Goal: Transaction & Acquisition: Book appointment/travel/reservation

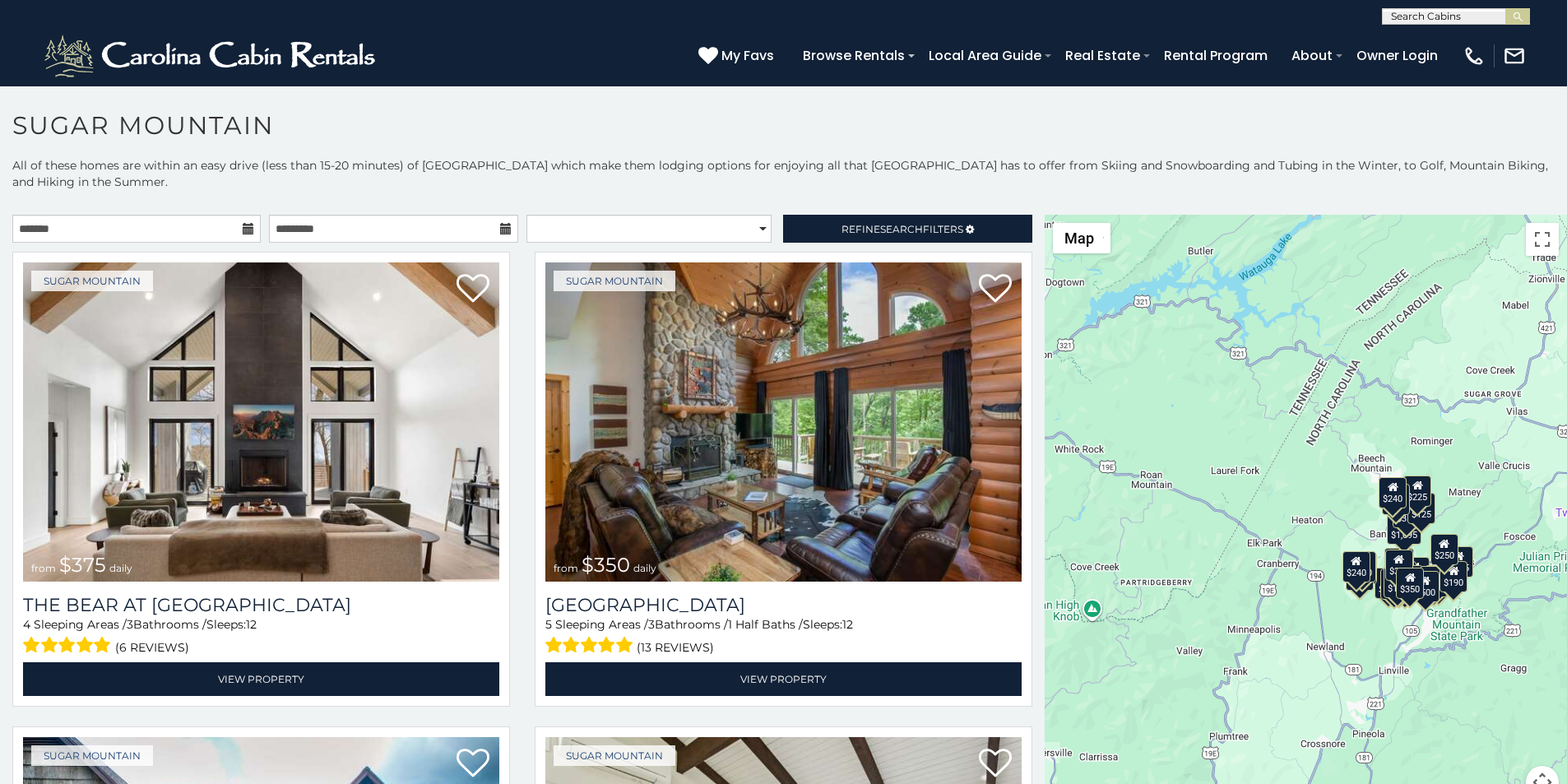
scroll to position [7, 0]
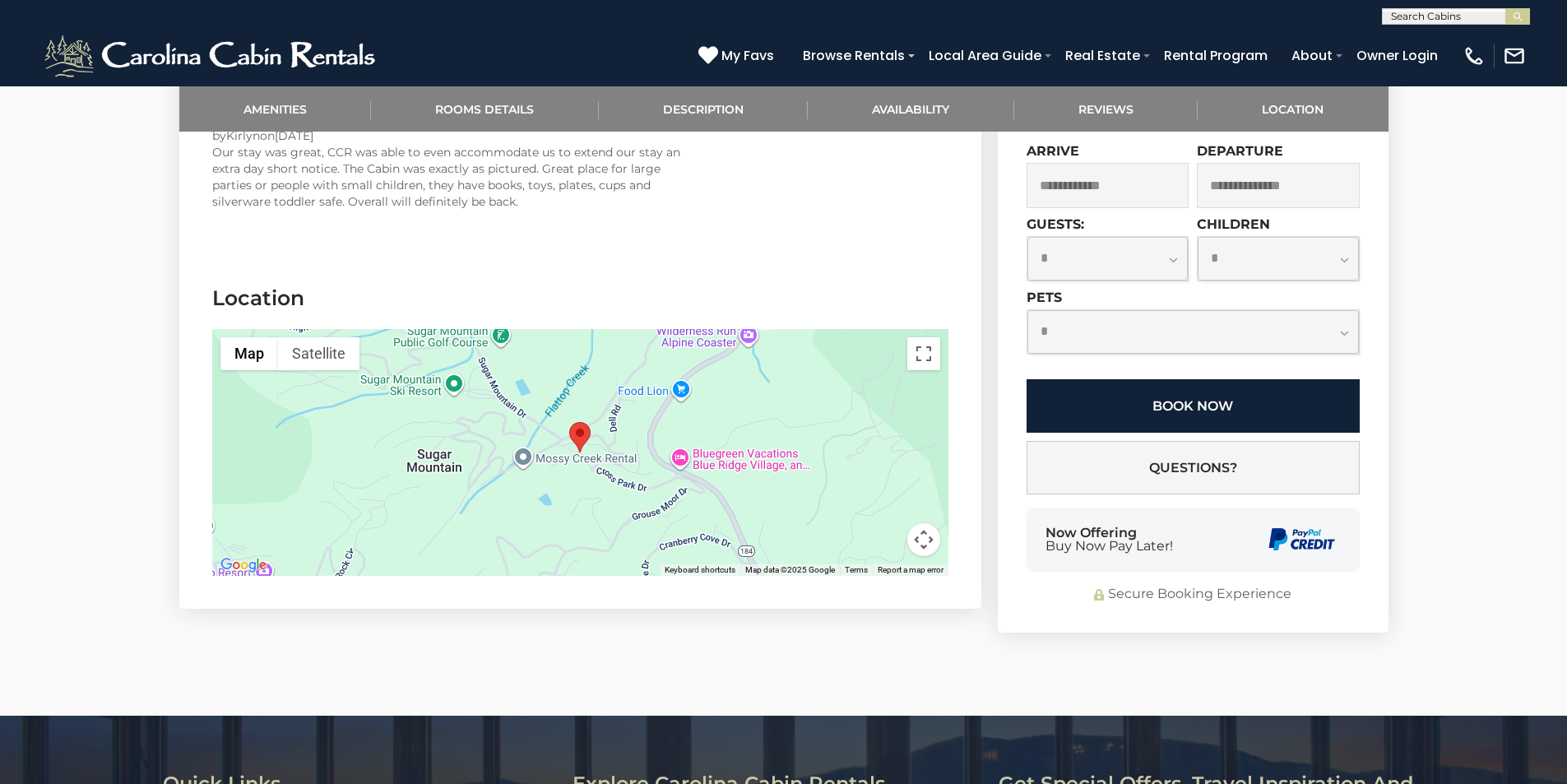
scroll to position [3317, 0]
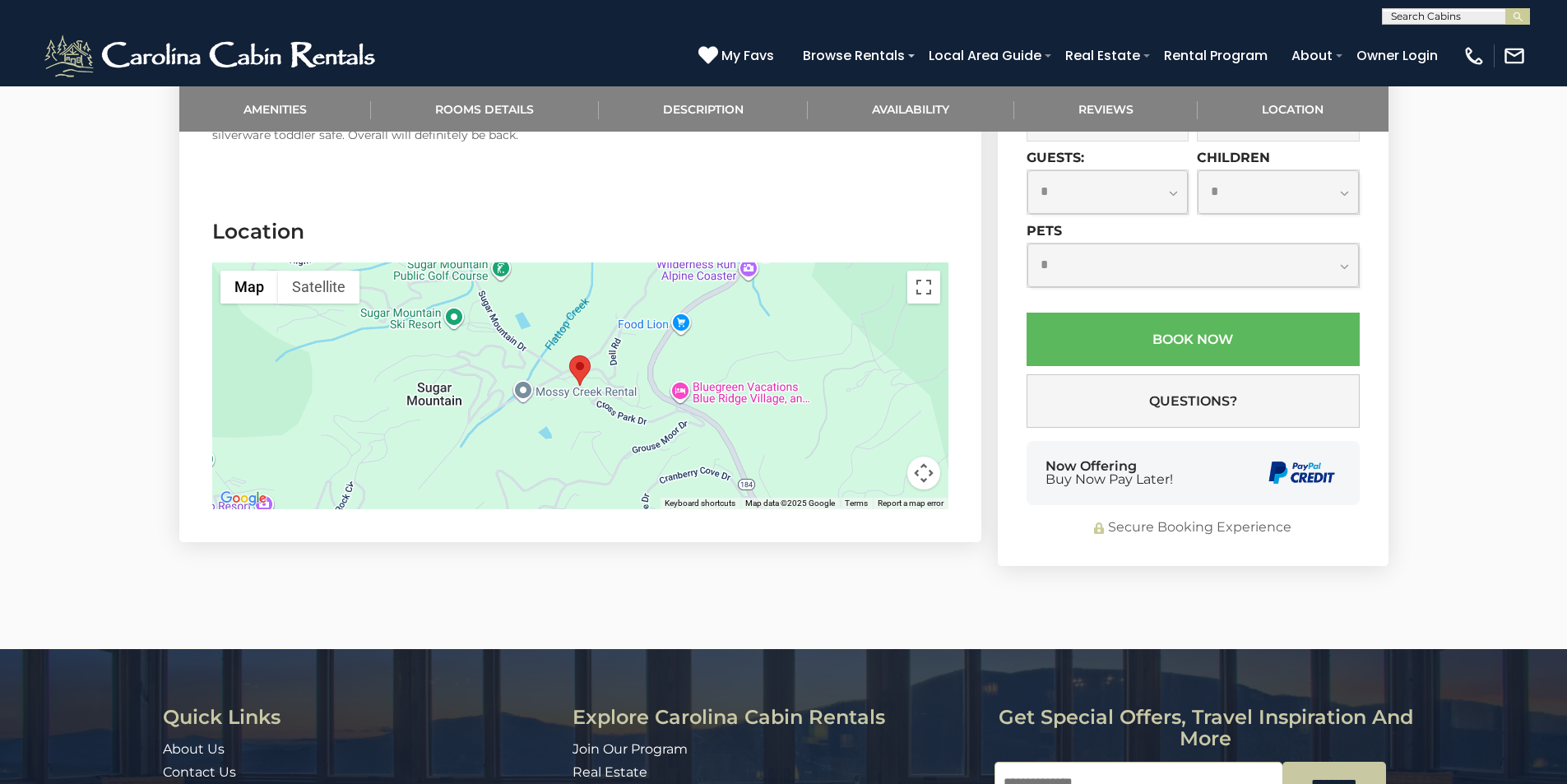
click at [1229, 707] on div "Get special offers, travel inspiration and more Email *********" at bounding box center [1206, 785] width 422 height 157
